Goal: Communication & Community: Answer question/provide support

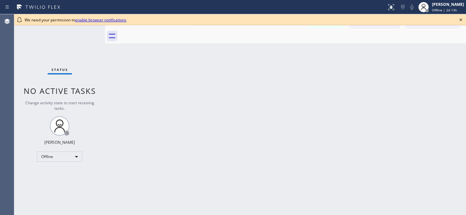
click at [459, 20] on icon at bounding box center [460, 19] width 3 height 3
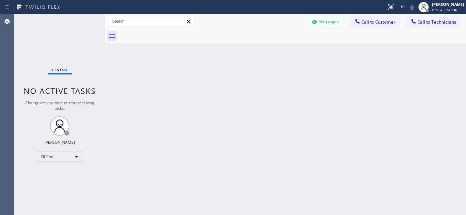
click at [327, 19] on button "Messages" at bounding box center [326, 22] width 36 height 12
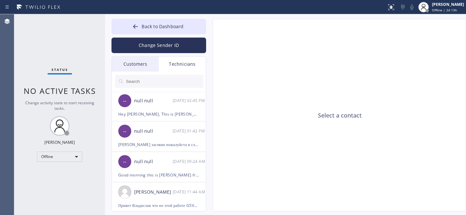
click at [139, 67] on div "Customers" at bounding box center [135, 64] width 47 height 15
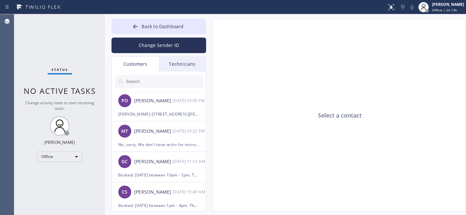
click at [141, 85] on input "text" at bounding box center [164, 81] width 78 height 13
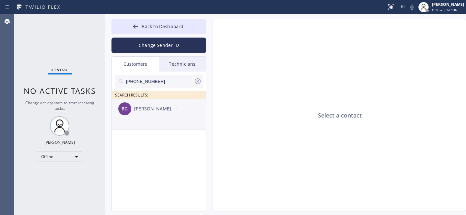
click at [147, 111] on div "[PERSON_NAME]" at bounding box center [153, 108] width 39 height 7
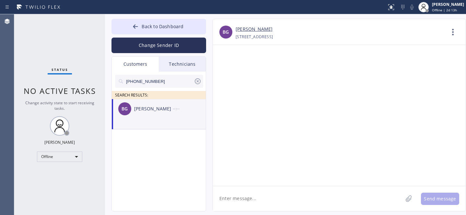
click at [297, 196] on textarea at bounding box center [308, 198] width 190 height 25
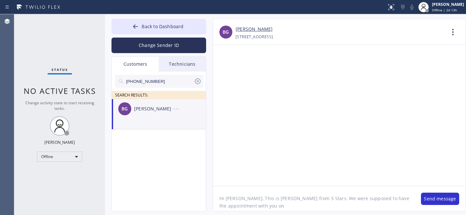
paste textarea "[DATE]"
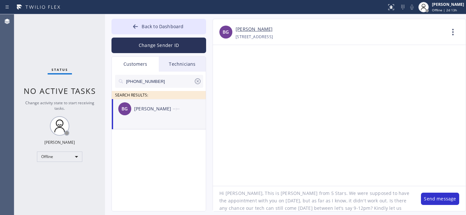
type textarea "Hi [PERSON_NAME], This is [PERSON_NAME] from 5 Stars. We were supposed to have …"
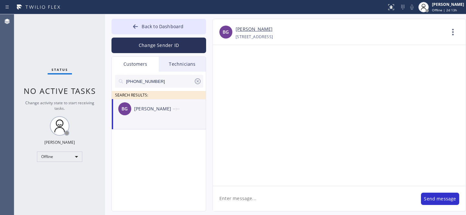
scroll to position [0, 0]
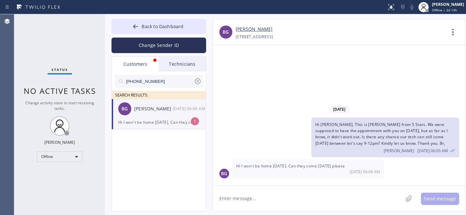
click at [164, 118] on div "BG [PERSON_NAME] [DATE] 06:06 AM" at bounding box center [159, 108] width 95 height 19
click at [296, 193] on textarea at bounding box center [308, 198] width 190 height 25
type textarea "Sure. 9-12 will work?"
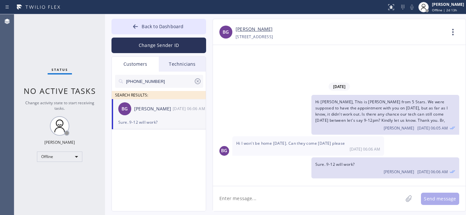
click at [152, 112] on div "[PERSON_NAME]" at bounding box center [153, 108] width 39 height 7
click at [277, 206] on textarea at bounding box center [308, 198] width 190 height 25
paste textarea "[DATE] 9am - 12pm"
click at [277, 195] on textarea "Rescheduled: [DATE] 9am - 12pm. Hope that works. Thank you." at bounding box center [313, 198] width 201 height 25
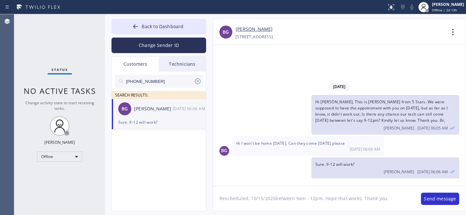
type textarea "Rescheduled: [DATE] between 9am - 12pm. Hope that works. Thank you."
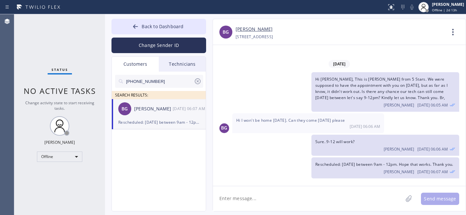
click at [200, 80] on icon at bounding box center [198, 81] width 6 height 6
click at [171, 28] on span "Back to Dashboard" at bounding box center [162, 26] width 42 height 6
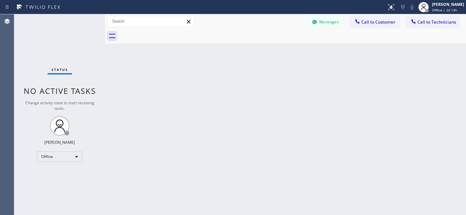
click at [326, 17] on button "Messages" at bounding box center [326, 22] width 36 height 12
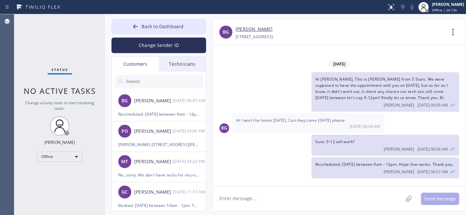
click at [158, 81] on input "text" at bounding box center [164, 81] width 78 height 13
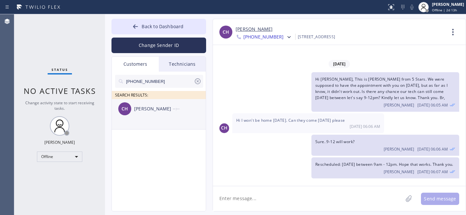
click at [143, 115] on div "CH [PERSON_NAME] --:--" at bounding box center [159, 108] width 95 height 19
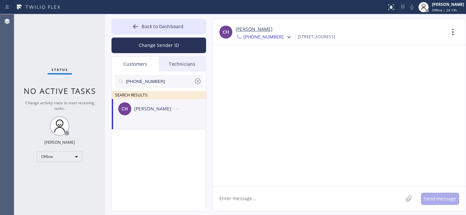
click at [280, 201] on textarea at bounding box center [308, 198] width 190 height 25
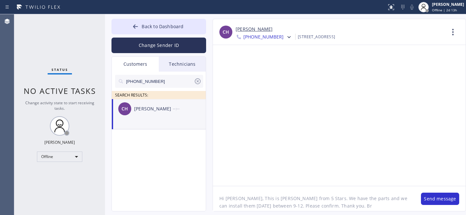
type textarea "Hi [PERSON_NAME], This is [PERSON_NAME] from 5 Stars. We have the parts and we …"
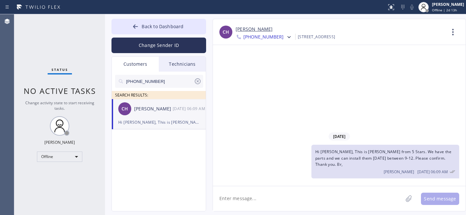
click at [197, 82] on icon at bounding box center [198, 81] width 8 height 8
click at [145, 26] on span "Back to Dashboard" at bounding box center [162, 26] width 42 height 6
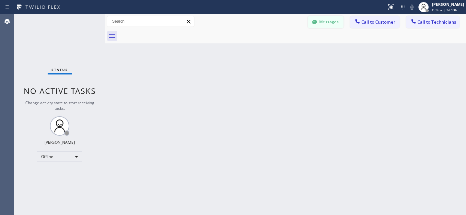
click at [329, 19] on button "Messages" at bounding box center [326, 22] width 36 height 12
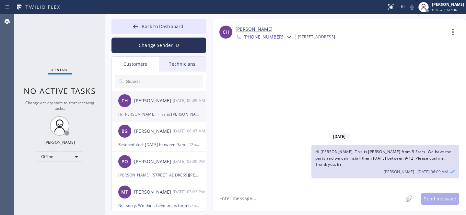
click at [164, 108] on div "CH [PERSON_NAME] [DATE] 06:09 AM" at bounding box center [159, 100] width 95 height 19
drag, startPoint x: 148, startPoint y: 80, endPoint x: 211, endPoint y: 92, distance: 64.6
click at [148, 80] on input "text" at bounding box center [164, 81] width 78 height 13
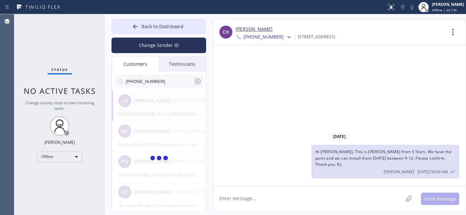
click at [373, 163] on span "Hi [PERSON_NAME], This is [PERSON_NAME] from 5 Stars. We have the parts and we …" at bounding box center [383, 158] width 136 height 18
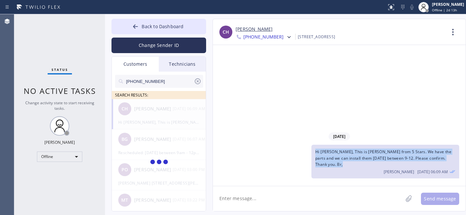
copy span "Hi [PERSON_NAME], This is [PERSON_NAME] from 5 Stars. We have the parts and we …"
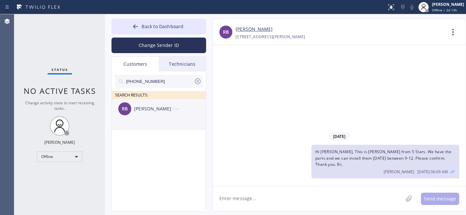
click at [149, 117] on div "[PERSON_NAME] --:--" at bounding box center [159, 108] width 95 height 19
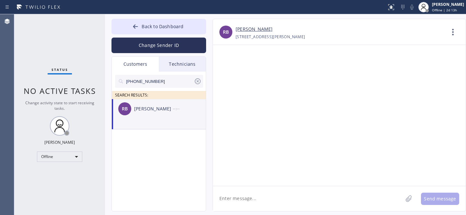
click at [256, 194] on textarea at bounding box center [308, 198] width 190 height 25
paste textarea "Hi [PERSON_NAME], This is [PERSON_NAME] from 5 Stars. We have the parts and we …"
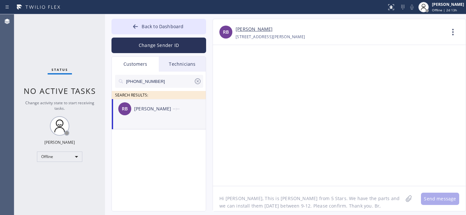
scroll to position [5, 0]
click at [231, 195] on textarea "Hi [PERSON_NAME], This is [PERSON_NAME] from 5 Stars. We have the parts and we …" at bounding box center [313, 198] width 201 height 25
click at [231, 196] on textarea "Hi [PERSON_NAME], This is [PERSON_NAME] from 5 Stars. We have the parts and we …" at bounding box center [313, 198] width 201 height 25
drag, startPoint x: 262, startPoint y: 202, endPoint x: 270, endPoint y: 200, distance: 8.3
click at [270, 200] on textarea "Hi [PERSON_NAME], This is [PERSON_NAME] from 5 Stars. We have the parts and we …" at bounding box center [313, 198] width 201 height 25
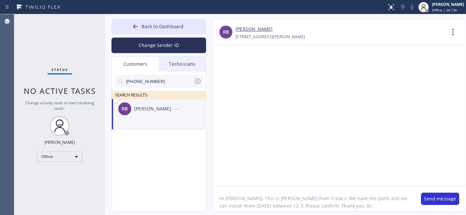
type textarea "Hi [PERSON_NAME], This is [PERSON_NAME] from 5 Stars. We have the parts and we …"
click at [441, 198] on button "Send message" at bounding box center [440, 199] width 38 height 12
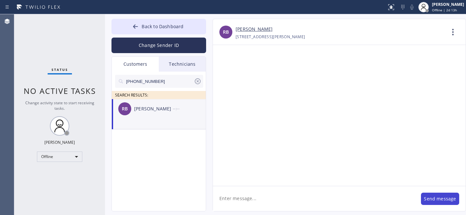
scroll to position [0, 0]
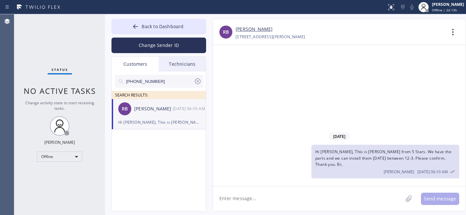
click at [196, 82] on icon at bounding box center [198, 81] width 8 height 8
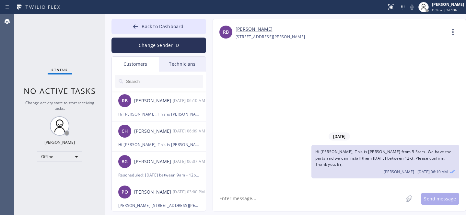
click at [151, 81] on input "text" at bounding box center [164, 81] width 78 height 13
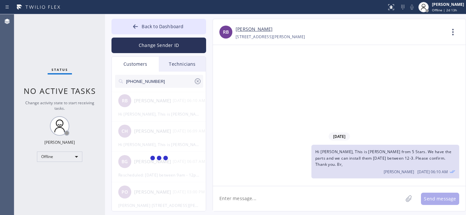
click at [373, 159] on span "Hi [PERSON_NAME], This is [PERSON_NAME] from 5 Stars. We have the parts and we …" at bounding box center [383, 158] width 136 height 18
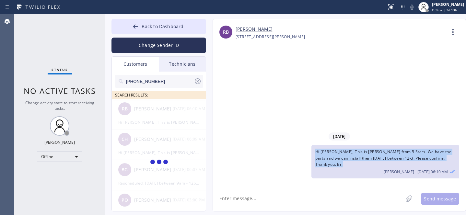
click at [373, 159] on span "Hi [PERSON_NAME], This is [PERSON_NAME] from 5 Stars. We have the parts and we …" at bounding box center [383, 158] width 136 height 18
copy span "Hi [PERSON_NAME], This is [PERSON_NAME] from 5 Stars. We have the parts and we …"
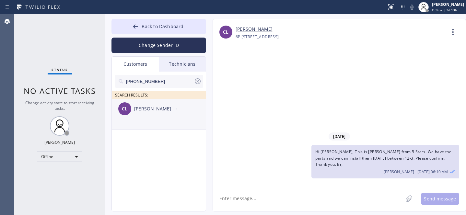
click at [144, 112] on div "[PERSON_NAME]" at bounding box center [153, 108] width 39 height 7
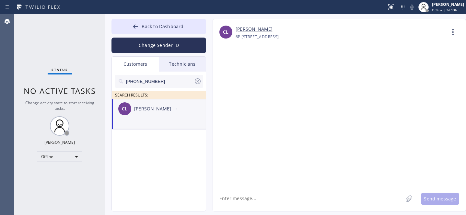
click at [259, 192] on textarea at bounding box center [308, 198] width 190 height 25
paste textarea "Hi [PERSON_NAME], This is [PERSON_NAME] from 5 Stars. We have the parts and we …"
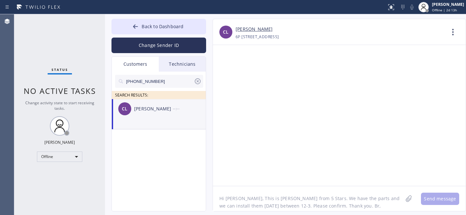
scroll to position [5, 0]
click at [231, 194] on textarea "Hi [PERSON_NAME], This is [PERSON_NAME] from 5 Stars. We have the parts and we …" at bounding box center [313, 198] width 201 height 25
click at [224, 201] on textarea "Hi [PERSON_NAME], This is [PERSON_NAME] from 5 Stars. We have the parts and we …" at bounding box center [313, 198] width 201 height 25
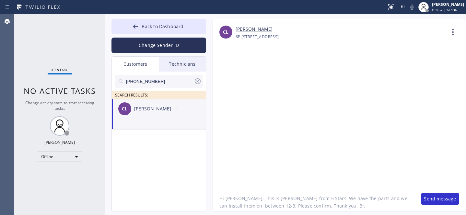
paste textarea "[DATE]"
click at [218, 200] on textarea "Hi [PERSON_NAME], This is [PERSON_NAME] from 5 Stars. We have the parts and we …" at bounding box center [313, 198] width 201 height 25
drag, startPoint x: 253, startPoint y: 201, endPoint x: 261, endPoint y: 200, distance: 8.6
click at [261, 200] on textarea "Hi [PERSON_NAME], This is [PERSON_NAME] from 5 Stars. We have the parts and we …" at bounding box center [313, 198] width 201 height 25
type textarea "Hi [PERSON_NAME], This is [PERSON_NAME] from 5 Stars. We have the parts and we …"
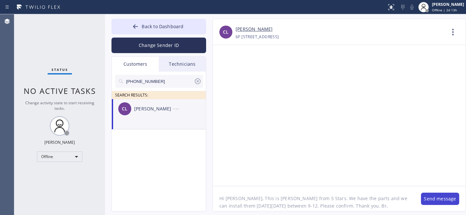
click at [431, 200] on button "Send message" at bounding box center [440, 199] width 38 height 12
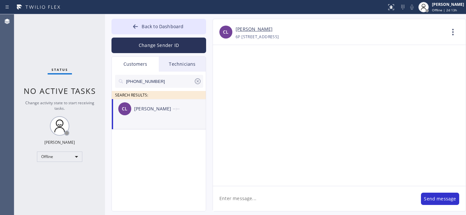
scroll to position [0, 0]
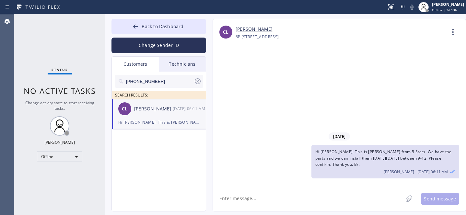
click at [197, 82] on icon at bounding box center [198, 81] width 6 height 6
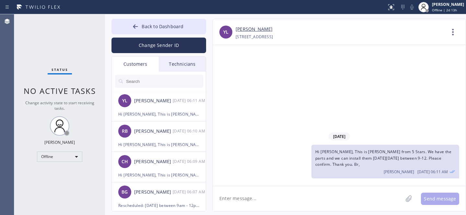
click at [168, 79] on input "text" at bounding box center [164, 81] width 78 height 13
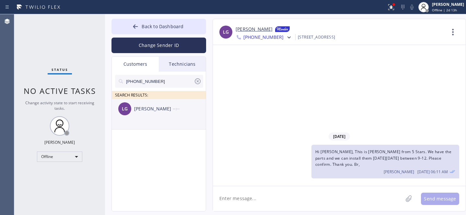
click at [164, 107] on div "[PERSON_NAME]" at bounding box center [153, 108] width 39 height 7
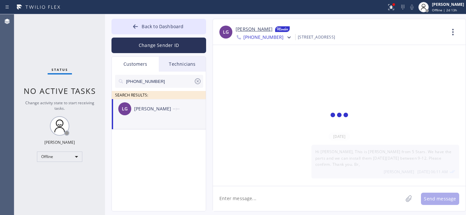
click at [163, 117] on div "LG [PERSON_NAME] --:--" at bounding box center [159, 108] width 95 height 19
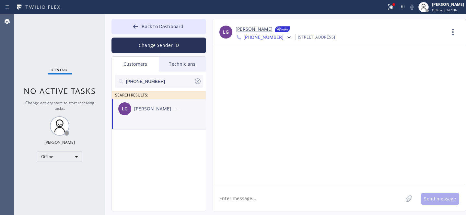
click at [166, 113] on div "LG [PERSON_NAME] --:--" at bounding box center [159, 108] width 95 height 19
drag, startPoint x: 262, startPoint y: 194, endPoint x: 270, endPoint y: 197, distance: 9.0
click at [262, 194] on textarea at bounding box center [308, 198] width 190 height 25
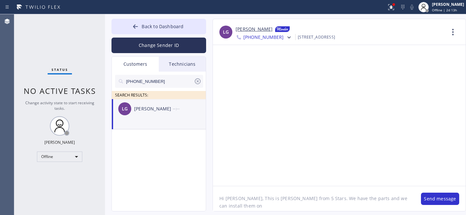
paste textarea "[DATE]"
type textarea "Hi [PERSON_NAME], This is [PERSON_NAME] from 5 Stars. We have the parts and we …"
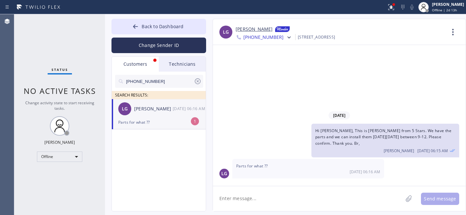
click at [152, 111] on div "[PERSON_NAME]" at bounding box center [153, 108] width 39 height 7
click at [197, 83] on icon at bounding box center [198, 81] width 8 height 8
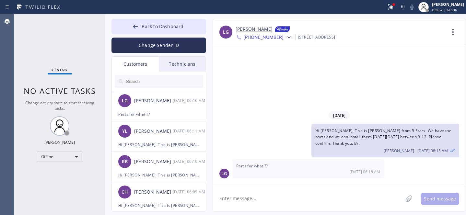
click at [276, 192] on textarea at bounding box center [308, 198] width 190 height 25
paste textarea "Samsung Dryer"
click at [253, 199] on textarea "Samsung Dryer" at bounding box center [313, 198] width 201 height 25
type textarea "Samsung dryer"
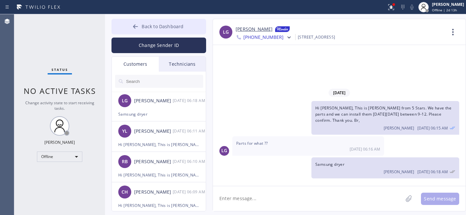
click at [160, 27] on span "Back to Dashboard" at bounding box center [162, 26] width 42 height 6
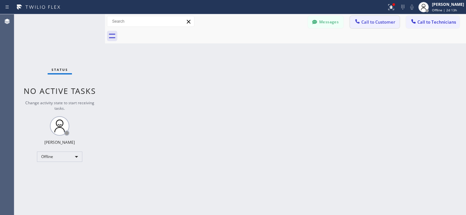
click at [368, 23] on span "Call to Customer" at bounding box center [378, 22] width 34 height 6
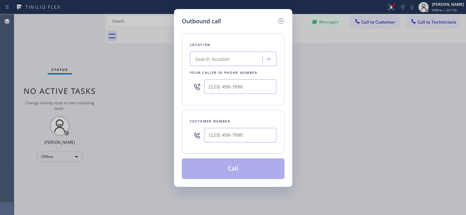
drag, startPoint x: 283, startPoint y: 19, endPoint x: 287, endPoint y: 19, distance: 3.9
click at [283, 19] on icon at bounding box center [280, 21] width 6 height 6
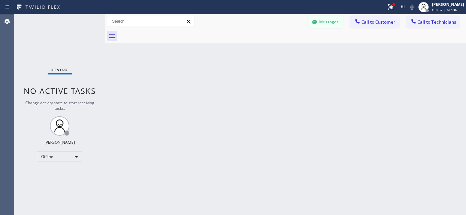
drag, startPoint x: 318, startPoint y: 20, endPoint x: 289, endPoint y: 32, distance: 31.5
click at [318, 20] on div at bounding box center [315, 23] width 8 height 8
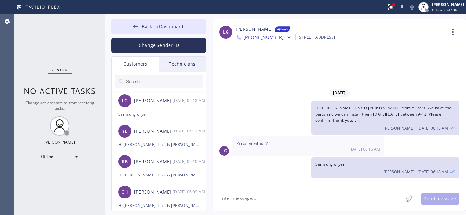
click at [157, 87] on input "text" at bounding box center [164, 81] width 78 height 13
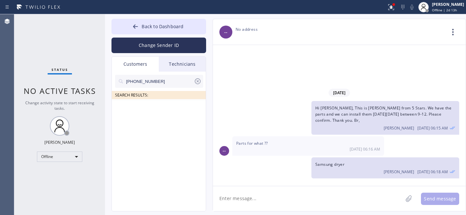
click at [128, 81] on input "[PHONE_NUMBER]" at bounding box center [159, 81] width 68 height 13
type input "[PHONE_NUMBER]"
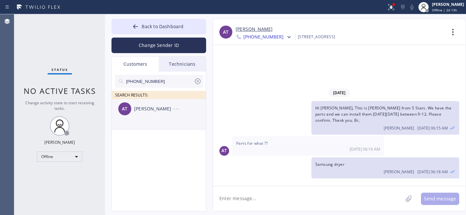
click at [159, 112] on div "[PERSON_NAME]" at bounding box center [153, 108] width 39 height 7
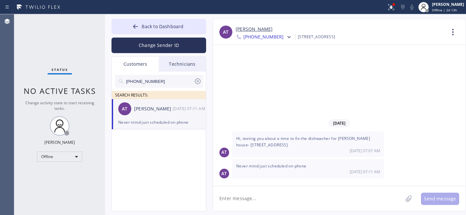
click at [257, 198] on textarea at bounding box center [308, 198] width 190 height 25
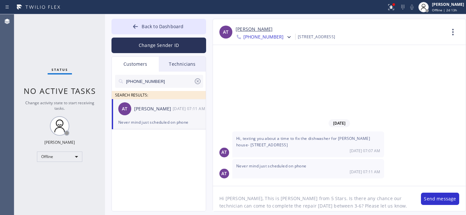
type textarea "Hi [PERSON_NAME], This is [PERSON_NAME] from 5 Stars. Is there any chance our t…"
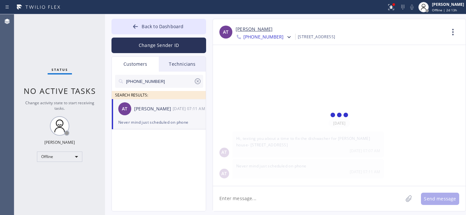
click at [148, 111] on div "[PERSON_NAME]" at bounding box center [153, 108] width 39 height 7
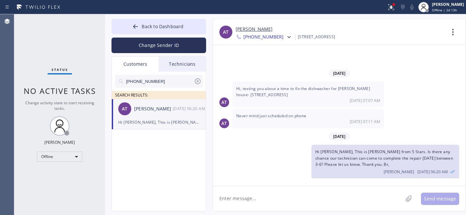
click at [198, 81] on icon at bounding box center [198, 81] width 8 height 8
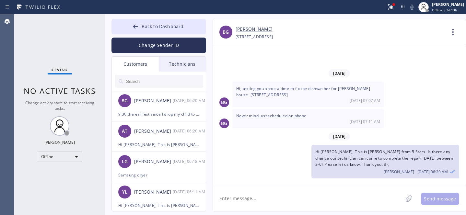
click at [161, 83] on input "text" at bounding box center [164, 81] width 78 height 13
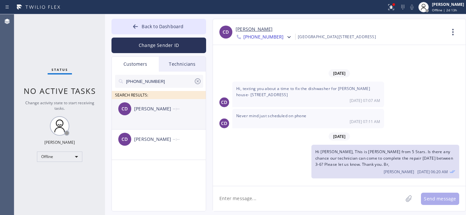
click at [158, 113] on div "CD [PERSON_NAME] --:--" at bounding box center [159, 108] width 95 height 19
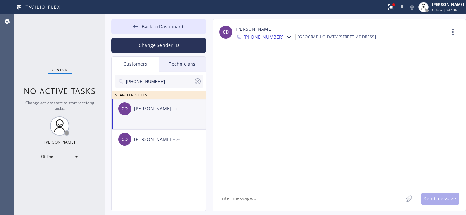
click at [274, 199] on textarea at bounding box center [308, 198] width 190 height 25
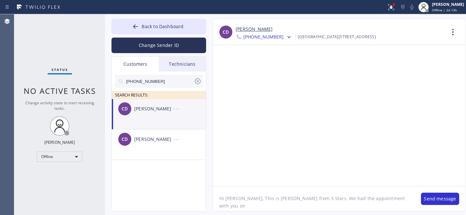
drag, startPoint x: 364, startPoint y: 198, endPoint x: 405, endPoint y: 200, distance: 41.5
click at [405, 200] on textarea "Hi [PERSON_NAME], This is [PERSON_NAME] from 5 Stars. We had the appointment wi…" at bounding box center [313, 198] width 201 height 25
paste textarea "Frigidaire Range /"
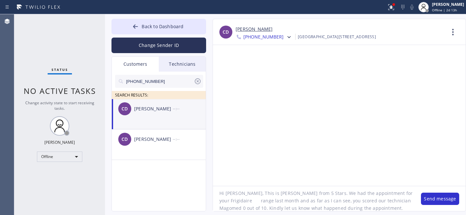
type textarea "Hi [PERSON_NAME], This is [PERSON_NAME] from 5 Stars. We had the appointment fo…"
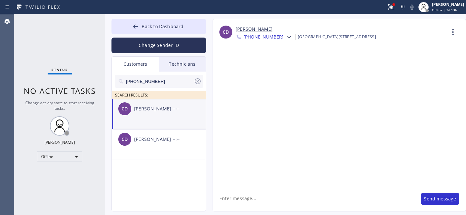
scroll to position [0, 0]
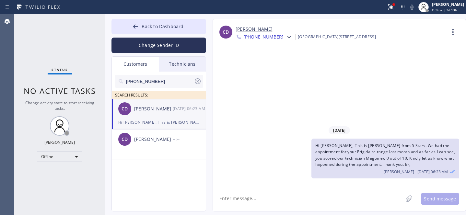
click at [197, 82] on icon at bounding box center [198, 81] width 6 height 6
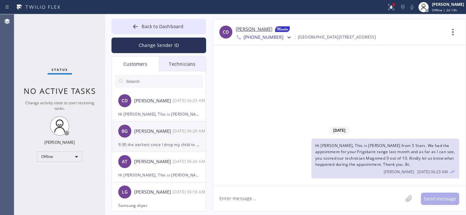
click at [156, 146] on div "9:30 the earliest since I drop my child to school at 9 and need time to drive b…" at bounding box center [158, 144] width 81 height 7
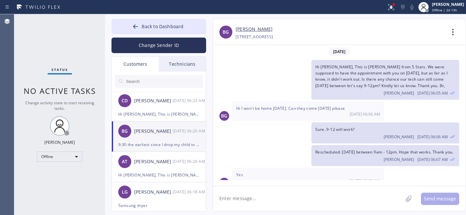
scroll to position [41, 0]
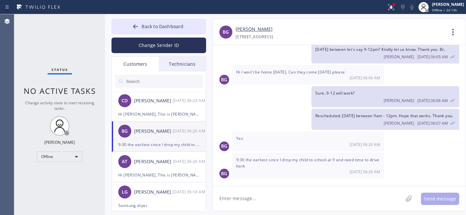
click at [270, 168] on div "9:30 the earliest since I drop my child to school at 9 and need time to drive b…" at bounding box center [308, 166] width 152 height 26
drag, startPoint x: 265, startPoint y: 189, endPoint x: 270, endPoint y: 182, distance: 8.6
click at [265, 190] on textarea at bounding box center [308, 198] width 190 height 25
type textarea "Ok"
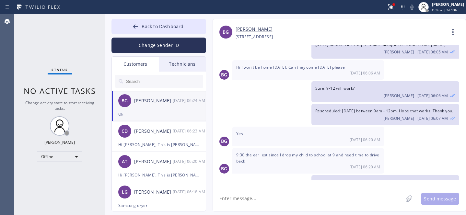
scroll to position [64, 0]
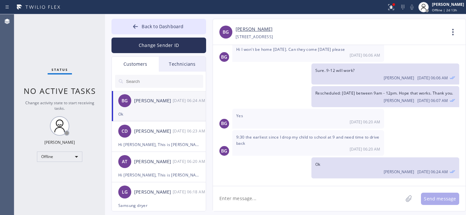
click at [157, 108] on div "BG [PERSON_NAME] [DATE] 06:24 AM" at bounding box center [159, 100] width 95 height 19
click at [161, 140] on div "CD [PERSON_NAME] [DATE] 06:23 AM" at bounding box center [159, 130] width 95 height 19
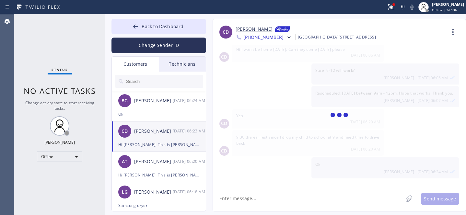
click at [152, 167] on div "AT Ariel Tnt [DATE] 06:20 AM" at bounding box center [159, 161] width 95 height 19
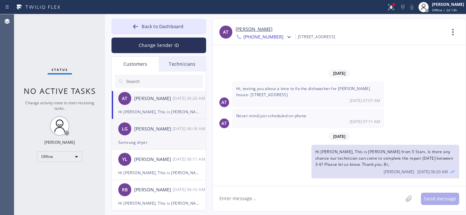
scroll to position [66, 0]
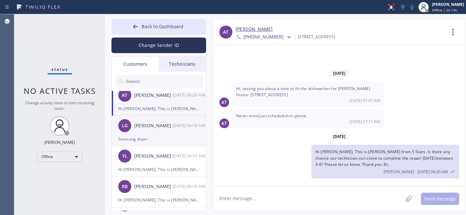
click at [152, 140] on div "Samsung dryer" at bounding box center [158, 138] width 81 height 7
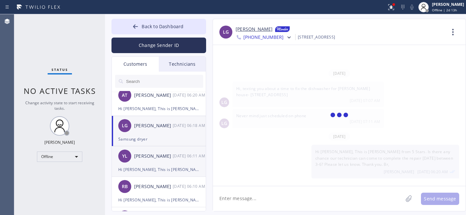
click at [148, 165] on div "YL [PERSON_NAME] [DATE] 06:11 AM" at bounding box center [159, 155] width 95 height 19
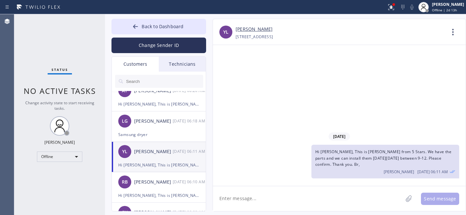
scroll to position [78, 0]
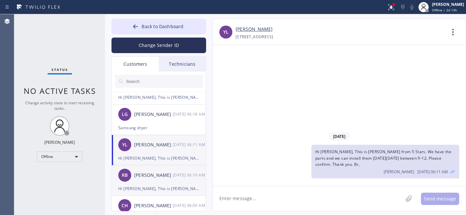
click at [146, 175] on div "[PERSON_NAME]" at bounding box center [153, 175] width 39 height 7
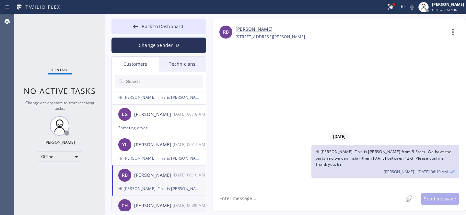
scroll to position [132, 0]
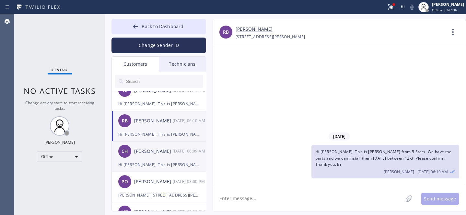
click at [146, 156] on div "CH [PERSON_NAME] [DATE] 06:09 AM" at bounding box center [159, 150] width 95 height 19
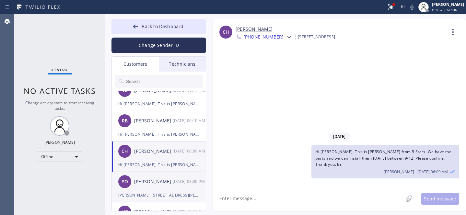
click at [152, 192] on div "[PERSON_NAME] [STREET_ADDRESS][PERSON_NAME][PERSON_NAME] [PHONE_NUMBER] Can you…" at bounding box center [158, 194] width 81 height 7
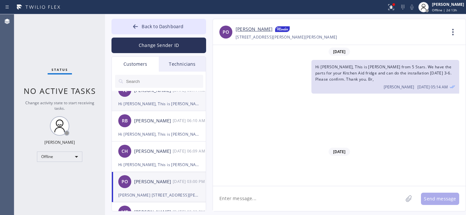
scroll to position [628, 0]
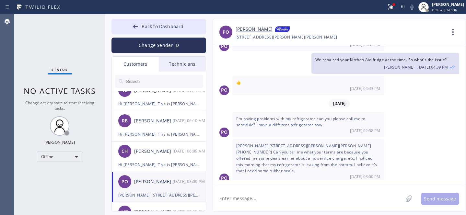
click at [143, 25] on span "Back to Dashboard" at bounding box center [162, 26] width 42 height 6
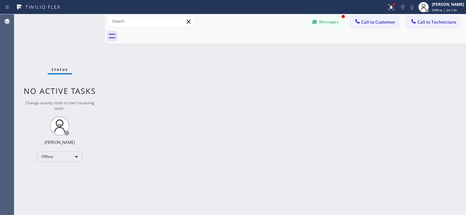
click at [323, 23] on button "Messages" at bounding box center [326, 22] width 36 height 12
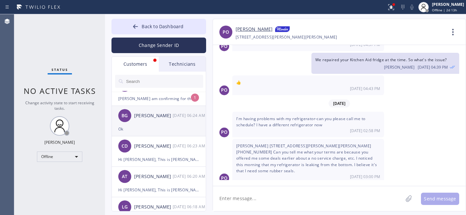
scroll to position [0, 0]
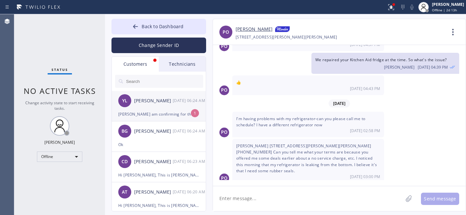
click at [144, 110] on div "[PERSON_NAME] am confirming for the 10/18" at bounding box center [158, 113] width 81 height 7
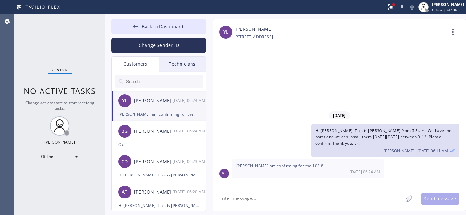
click at [285, 195] on textarea at bounding box center [308, 198] width 190 height 25
paste textarea "[DATE] 9am - 12pm"
click at [268, 200] on textarea "Booked: [DATE] 9am - 12pm. Thank you." at bounding box center [313, 198] width 201 height 25
drag, startPoint x: 334, startPoint y: 196, endPoint x: 374, endPoint y: 195, distance: 40.2
click at [334, 196] on textarea "Booked: [DATE] between 9am - 12pm. Thank you." at bounding box center [313, 198] width 201 height 25
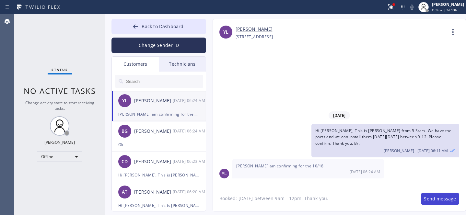
type textarea "Booked: [DATE] between 9am - 12pm. Thank you."
click at [429, 198] on button "Send message" at bounding box center [440, 199] width 38 height 12
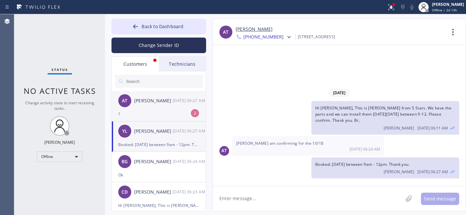
click at [156, 106] on div "AT Ariel Tnt [DATE] 06:27 AM" at bounding box center [159, 100] width 95 height 19
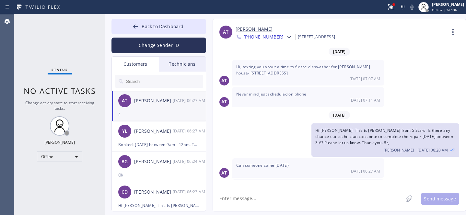
scroll to position [19, 0]
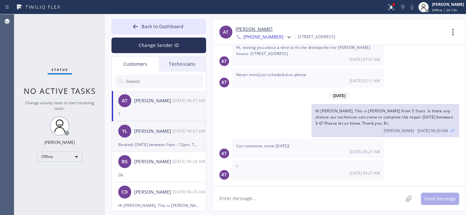
click at [156, 134] on div "[PERSON_NAME]" at bounding box center [153, 131] width 39 height 7
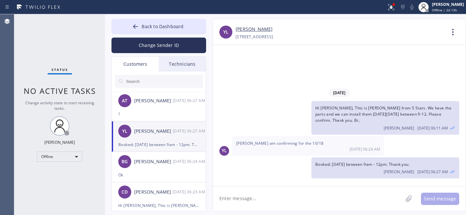
scroll to position [0, 0]
click at [139, 101] on div "[PERSON_NAME]" at bounding box center [153, 100] width 39 height 7
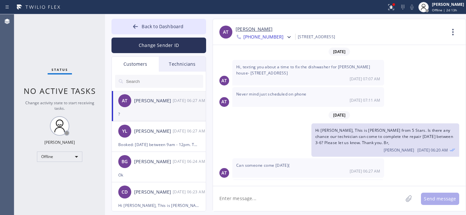
scroll to position [19, 0]
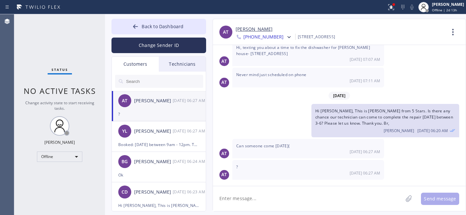
drag, startPoint x: 250, startPoint y: 200, endPoint x: 252, endPoint y: 193, distance: 8.1
click at [250, 200] on textarea at bounding box center [308, 198] width 190 height 25
type textarea "Better [DATE] since tech's already overbooked for [DATE]"
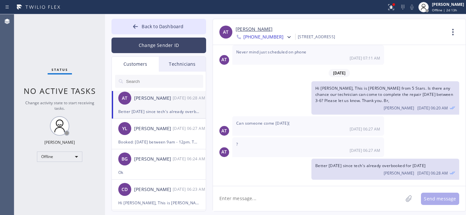
scroll to position [0, 0]
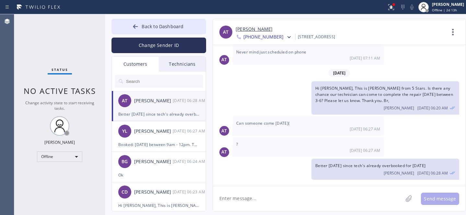
click at [146, 24] on span "Back to Dashboard" at bounding box center [162, 26] width 42 height 6
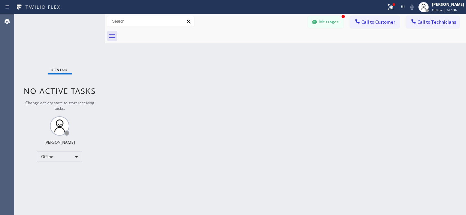
scroll to position [84, 0]
click at [323, 17] on button "Messages" at bounding box center [326, 22] width 36 height 12
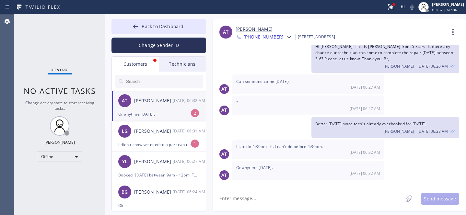
drag, startPoint x: 157, startPoint y: 112, endPoint x: 195, endPoint y: 105, distance: 38.6
click at [157, 112] on div "Or anytime [DATE]." at bounding box center [158, 113] width 81 height 7
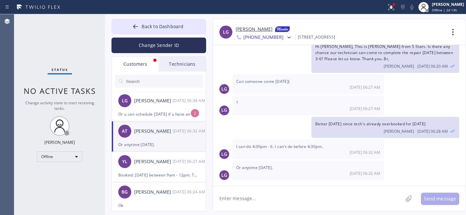
click at [291, 193] on textarea at bounding box center [308, 198] width 190 height 25
click at [277, 196] on textarea at bounding box center [308, 198] width 190 height 25
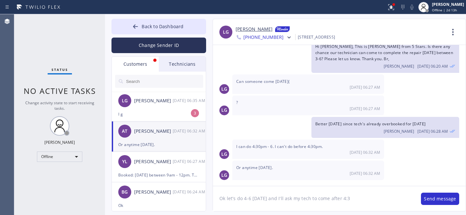
type textarea "Ok let's do 4-6 [DATE] and I'll ask my tech to come after 4:30"
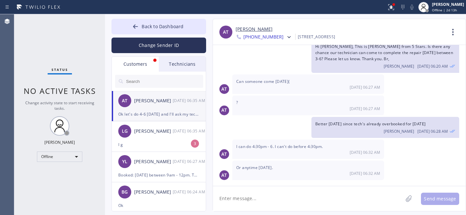
scroll to position [107, 0]
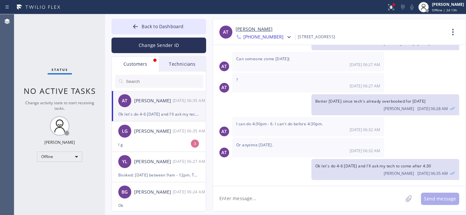
click at [245, 28] on link "[PERSON_NAME]" at bounding box center [253, 29] width 37 height 7
click at [272, 195] on textarea at bounding box center [308, 198] width 190 height 25
paste textarea "[DATE] 4pm - 6pm"
click at [269, 197] on textarea "Booked: [DATE] 4pm - 6pm" at bounding box center [313, 198] width 201 height 25
click at [338, 197] on textarea "Booked: [DATE] between 4pm - 6pm" at bounding box center [313, 198] width 201 height 25
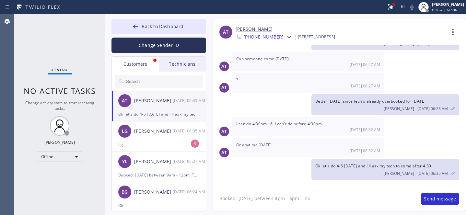
type textarea "Booked: [DATE] between 4pm - 6pm. Thx."
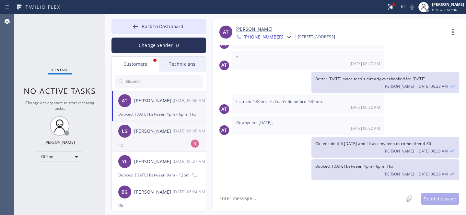
click at [145, 142] on div "I g" at bounding box center [158, 144] width 81 height 7
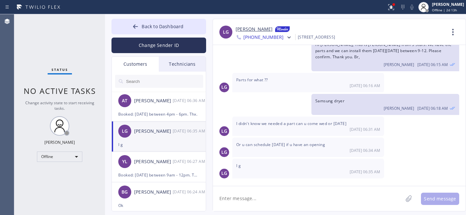
scroll to position [15, 0]
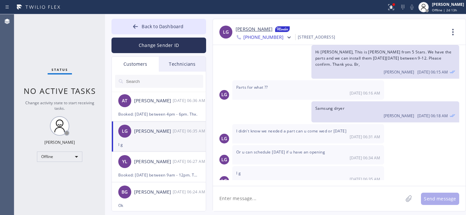
click at [252, 30] on link "[PERSON_NAME]" at bounding box center [253, 30] width 37 height 8
click at [270, 202] on textarea at bounding box center [308, 198] width 190 height 25
paste textarea "[DATE] 9am - 12pm"
click at [270, 196] on textarea "Booked: [DATE] 9am - 12pm" at bounding box center [313, 198] width 201 height 25
click at [333, 194] on textarea "Booked: [DATE] between 9am - 12pm" at bounding box center [313, 198] width 201 height 25
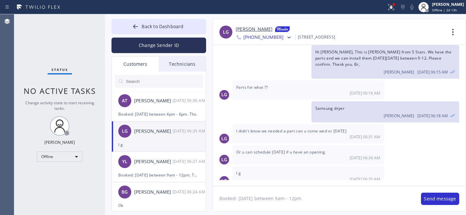
click at [326, 198] on textarea "Booked: [DATE] between 9am - 12pm" at bounding box center [313, 198] width 201 height 25
type textarea "Booked: [DATE] between 9am - 12pm. Thank you."
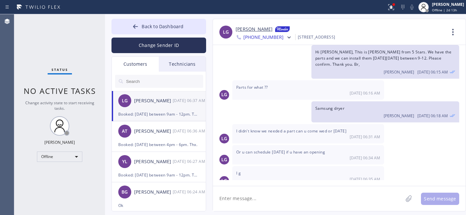
scroll to position [37, 0]
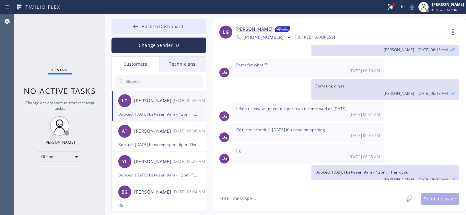
click at [150, 24] on span "Back to Dashboard" at bounding box center [162, 26] width 42 height 6
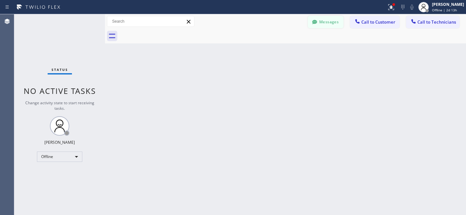
click at [329, 22] on button "Messages" at bounding box center [326, 22] width 36 height 12
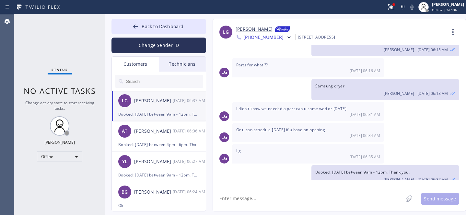
click at [156, 99] on div "[PERSON_NAME]" at bounding box center [153, 100] width 39 height 7
click at [240, 30] on link "[PERSON_NAME]" at bounding box center [253, 30] width 37 height 8
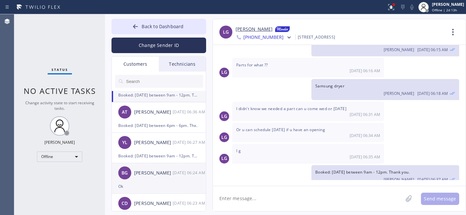
scroll to position [49, 0]
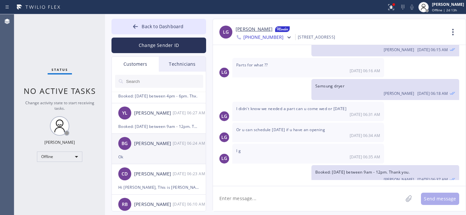
click at [142, 151] on div "BG [PERSON_NAME] [DATE] 06:24 AM" at bounding box center [159, 143] width 95 height 19
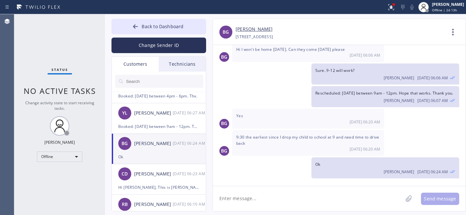
scroll to position [100, 0]
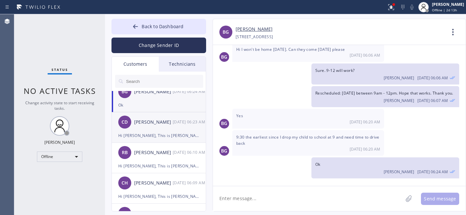
drag, startPoint x: 148, startPoint y: 128, endPoint x: 174, endPoint y: 129, distance: 25.9
click at [147, 128] on div "CD [PERSON_NAME] [DATE] 06:23 AM" at bounding box center [159, 121] width 95 height 19
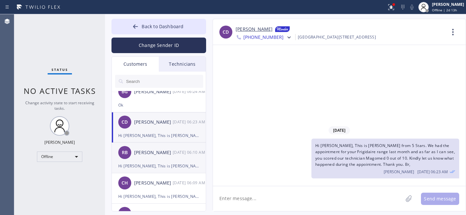
scroll to position [0, 0]
click at [156, 159] on div "[PERSON_NAME] [DATE] 06:10 AM" at bounding box center [159, 152] width 95 height 19
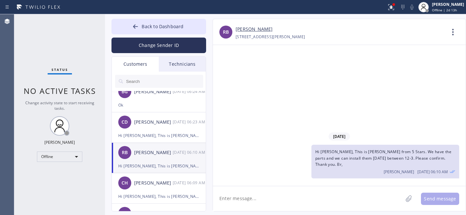
click at [146, 189] on div "CH [PERSON_NAME] [DATE] 06:09 AM" at bounding box center [159, 182] width 95 height 19
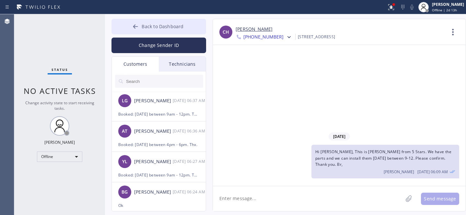
click at [137, 29] on icon at bounding box center [135, 26] width 6 height 6
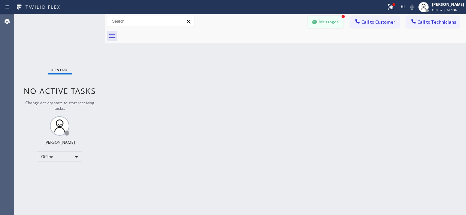
click at [321, 22] on button "Messages" at bounding box center [326, 22] width 36 height 12
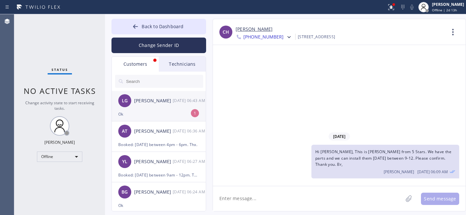
click at [157, 112] on div "Ok" at bounding box center [158, 113] width 81 height 7
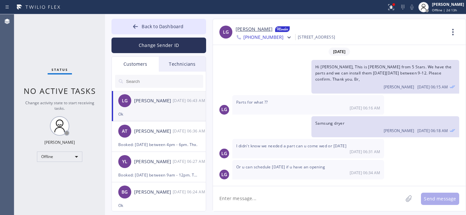
scroll to position [58, 0]
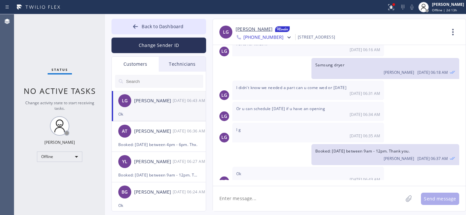
drag, startPoint x: 153, startPoint y: 26, endPoint x: 249, endPoint y: 1, distance: 98.8
click at [153, 26] on span "Back to Dashboard" at bounding box center [162, 26] width 42 height 6
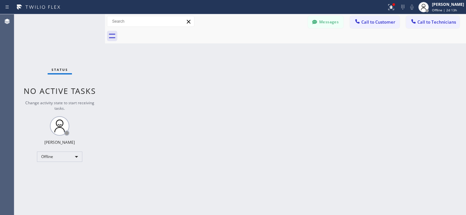
click at [321, 23] on button "Messages" at bounding box center [326, 22] width 36 height 12
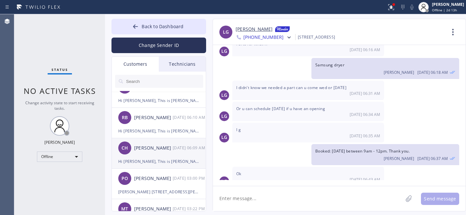
scroll to position [136, 0]
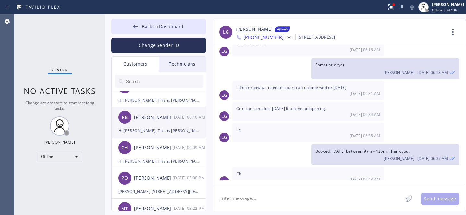
click at [153, 132] on div "Hi [PERSON_NAME], This is [PERSON_NAME] from 5 Stars. We have the parts and we …" at bounding box center [158, 130] width 81 height 7
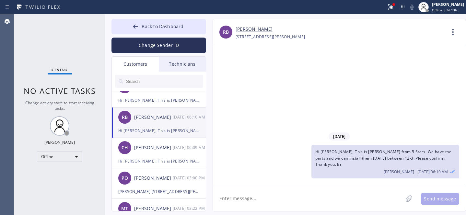
scroll to position [0, 0]
click at [287, 198] on textarea at bounding box center [308, 198] width 190 height 25
type textarea "Any updates?"
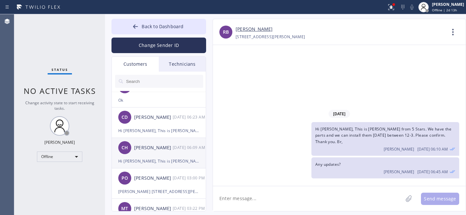
click at [157, 153] on div "CH [PERSON_NAME] [DATE] 06:09 AM" at bounding box center [159, 147] width 95 height 19
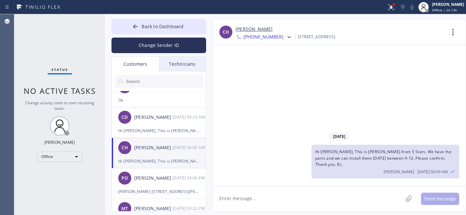
click at [267, 204] on textarea at bounding box center [308, 198] width 190 height 25
type textarea "Any updates?"
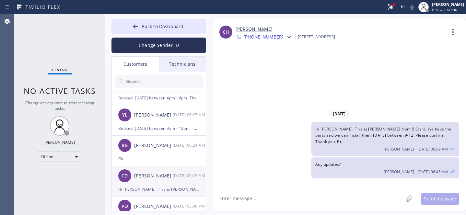
scroll to position [122, 0]
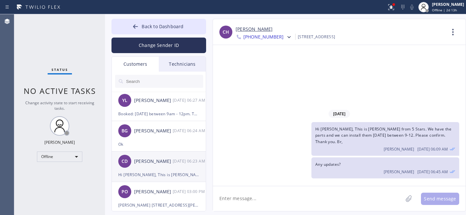
click at [140, 171] on div "Hi [PERSON_NAME], This is [PERSON_NAME] from 5 Stars. We had the appointment fo…" at bounding box center [158, 174] width 81 height 7
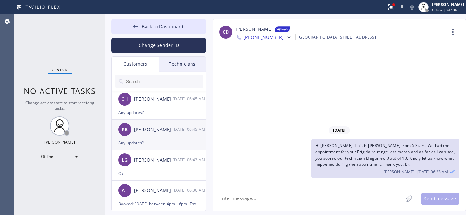
scroll to position [0, 0]
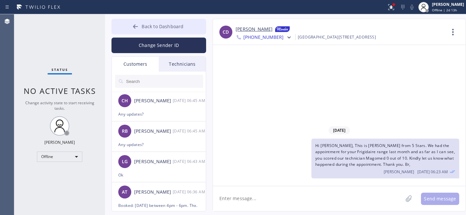
click at [140, 26] on button "Back to Dashboard" at bounding box center [158, 27] width 95 height 16
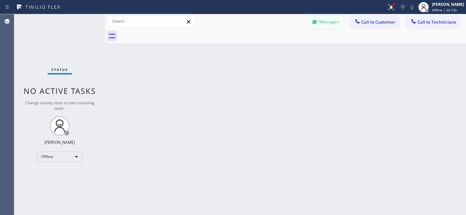
click at [328, 29] on div at bounding box center [292, 36] width 346 height 15
click at [328, 20] on button "Messages" at bounding box center [326, 22] width 36 height 12
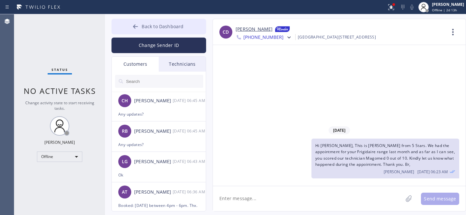
click at [147, 26] on span "Back to Dashboard" at bounding box center [162, 26] width 42 height 6
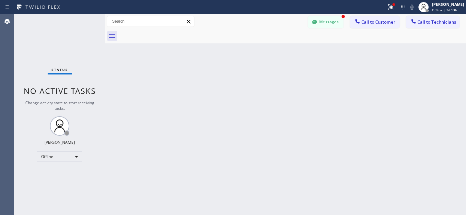
click at [315, 20] on icon at bounding box center [314, 22] width 5 height 4
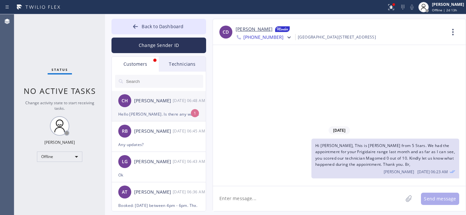
click at [154, 105] on div "CH [PERSON_NAME] [DATE] 06:48 AM" at bounding box center [159, 100] width 95 height 19
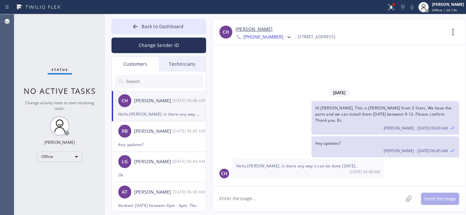
click at [261, 207] on textarea at bounding box center [308, 198] width 190 height 25
type textarea "I'm sorry, but [DATE] our tech's already booked up."
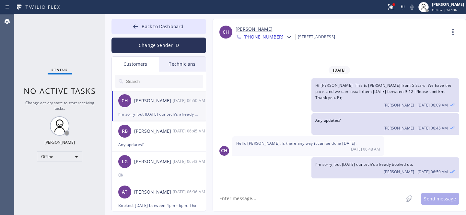
drag, startPoint x: 145, startPoint y: 27, endPoint x: 239, endPoint y: 3, distance: 97.3
click at [145, 27] on span "Back to Dashboard" at bounding box center [162, 26] width 42 height 6
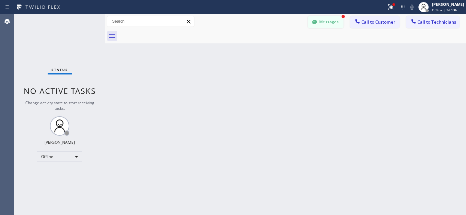
click at [325, 23] on button "Messages" at bounding box center [326, 22] width 36 height 12
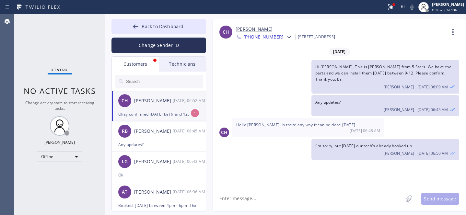
click at [141, 113] on div "Okay confirmed [DATE] bet 9 and 12." at bounding box center [158, 113] width 81 height 7
drag, startPoint x: 286, startPoint y: 195, endPoint x: 291, endPoint y: 192, distance: 5.2
click at [287, 195] on textarea at bounding box center [308, 198] width 190 height 25
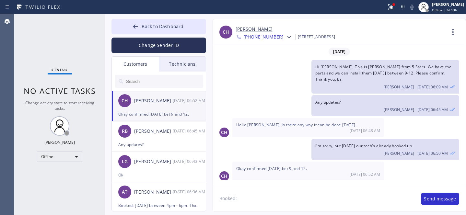
paste textarea "[DATE] 9am - 12pm"
click at [269, 198] on textarea "Booked: [DATE] 9am - 12pm. Thank you." at bounding box center [313, 198] width 201 height 25
type textarea "Booked: [DATE] between 9am - 12pm. Thank you."
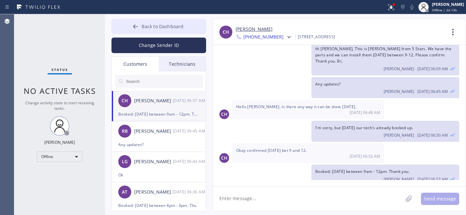
click at [136, 28] on icon at bounding box center [135, 26] width 6 height 6
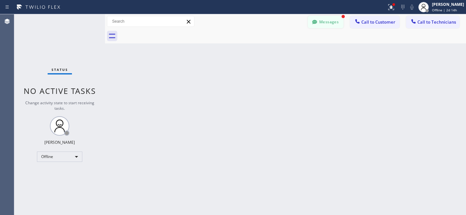
click at [327, 21] on button "Messages" at bounding box center [326, 22] width 36 height 12
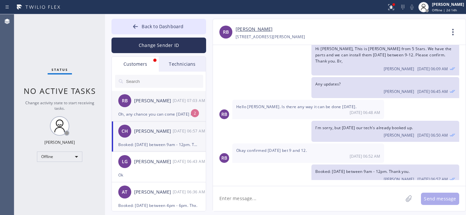
click at [141, 101] on div "[PERSON_NAME]" at bounding box center [153, 100] width 39 height 7
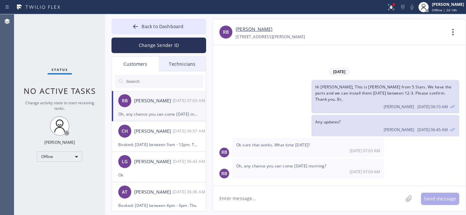
click at [269, 203] on textarea at bounding box center [308, 198] width 190 height 25
type textarea "S"
type textarea "Sorry [DATE] morning is already taken."
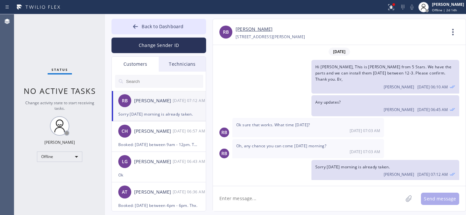
click at [243, 29] on link "[PERSON_NAME]" at bounding box center [253, 29] width 37 height 7
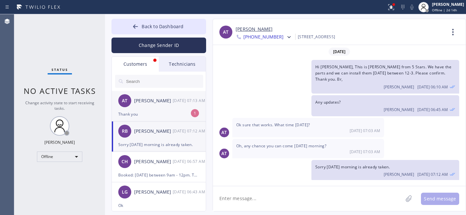
click at [154, 109] on div "AT Ariel Tnt [DATE] 07:13 AM" at bounding box center [159, 100] width 95 height 19
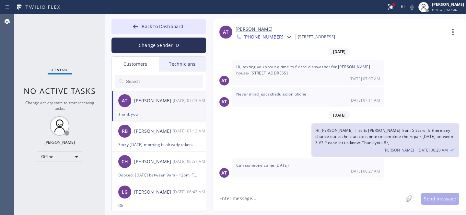
scroll to position [150, 0]
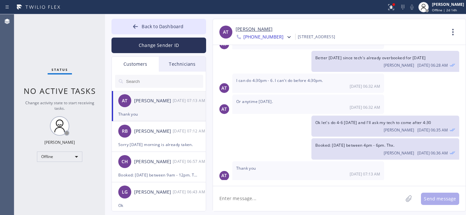
click at [262, 201] on textarea at bounding box center [308, 198] width 190 height 25
type textarea "Booke"
type textarea "Welcome"
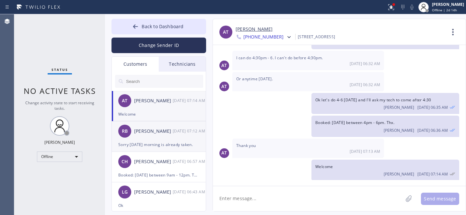
click at [128, 140] on div "[PERSON_NAME] [DATE] 07:12 AM" at bounding box center [159, 130] width 95 height 19
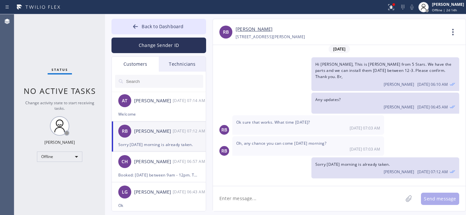
scroll to position [0, 0]
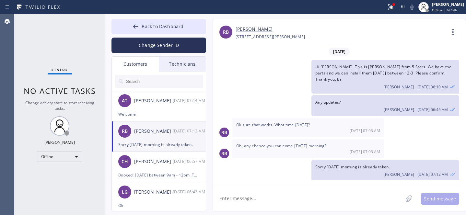
click at [264, 195] on textarea at bounding box center [308, 198] width 190 height 25
paste textarea "[DATE] 12pm - 3pm"
click at [269, 197] on textarea "Booked: [DATE] 12pm - 3pm" at bounding box center [313, 198] width 201 height 25
click at [349, 199] on textarea "Booked: [DATE] between 12pm - 3pm" at bounding box center [313, 198] width 201 height 25
type textarea "Booked: [DATE] between 12pm - 3pm. Hope that works. Thank you."
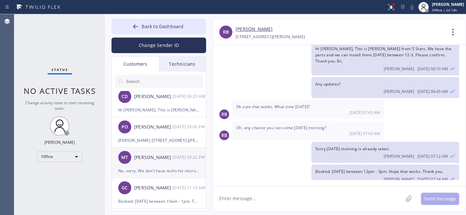
scroll to position [142, 0]
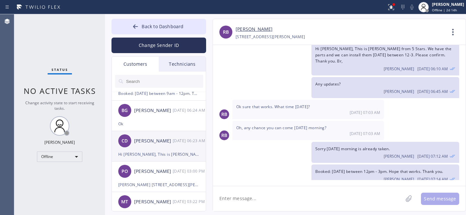
click at [153, 148] on div "CD [PERSON_NAME] [DATE] 06:23 AM" at bounding box center [159, 140] width 95 height 19
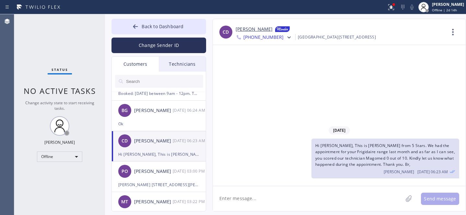
scroll to position [0, 0]
click at [254, 195] on textarea at bounding box center [308, 198] width 190 height 25
type textarea "Any updates?"
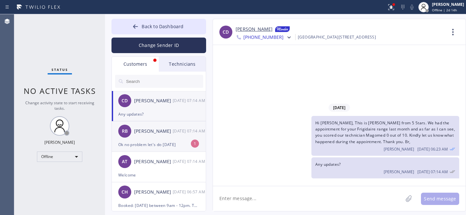
click at [154, 140] on div "[PERSON_NAME] [DATE] 07:14 AM" at bounding box center [159, 130] width 95 height 19
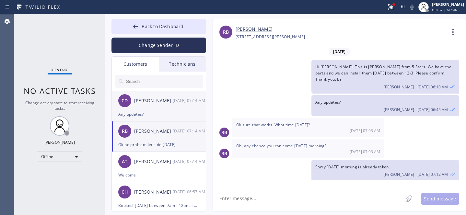
scroll to position [39, 0]
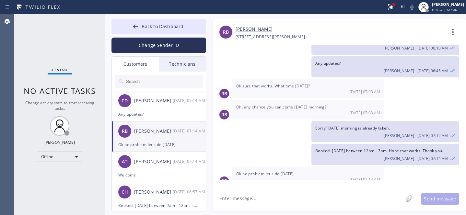
click at [255, 199] on textarea at bounding box center [308, 198] width 190 height 25
click at [143, 29] on span "Back to Dashboard" at bounding box center [162, 26] width 42 height 6
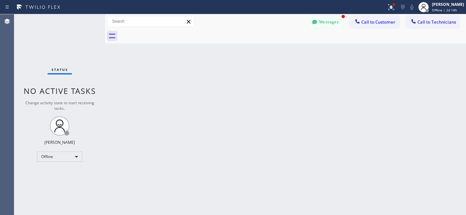
scroll to position [66, 0]
click at [326, 22] on button "Messages" at bounding box center [326, 22] width 36 height 12
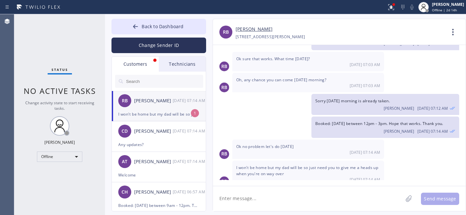
click at [156, 113] on div "I won't be home but my dad will be so just need you to give me a heads up when …" at bounding box center [158, 113] width 81 height 7
click at [274, 201] on textarea at bounding box center [308, 198] width 190 height 25
type textarea "Sure, tech will call 30 min prior."
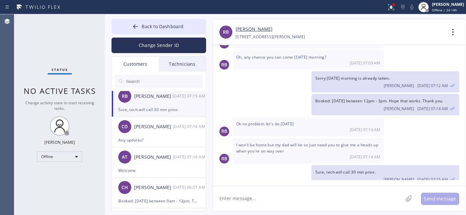
scroll to position [0, 0]
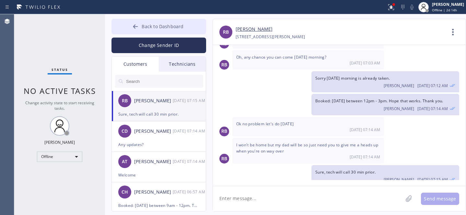
click at [143, 26] on span "Back to Dashboard" at bounding box center [162, 26] width 42 height 6
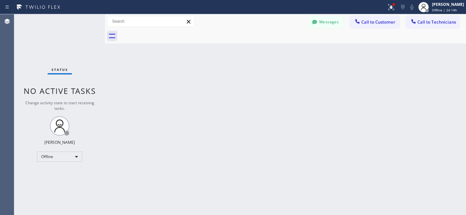
click at [298, 64] on div "Back to Dashboard Change Sender ID Customers Technicians [PERSON_NAME] [DATE] 0…" at bounding box center [285, 114] width 361 height 201
drag, startPoint x: 322, startPoint y: 25, endPoint x: 317, endPoint y: 25, distance: 5.5
click at [322, 25] on button "Messages" at bounding box center [326, 22] width 36 height 12
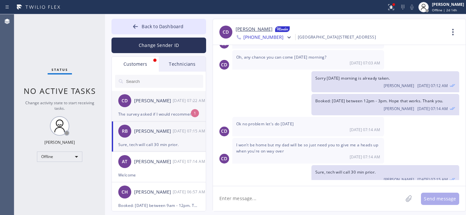
click at [165, 113] on div "The survey asked if I would recommend Home Alliance and I said 0 because it too…" at bounding box center [158, 113] width 81 height 7
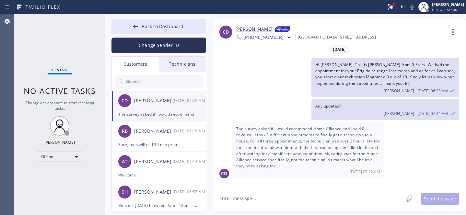
scroll to position [2, 0]
click at [269, 189] on textarea at bounding box center [308, 198] width 190 height 25
type textarea "П"
type textarea "Got it. Thank you for your feedback."
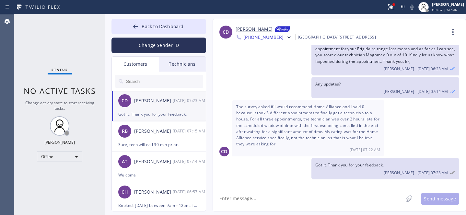
click at [303, 187] on textarea at bounding box center [308, 198] width 190 height 25
click at [144, 28] on span "Back to Dashboard" at bounding box center [162, 26] width 42 height 6
